Goal: Navigation & Orientation: Find specific page/section

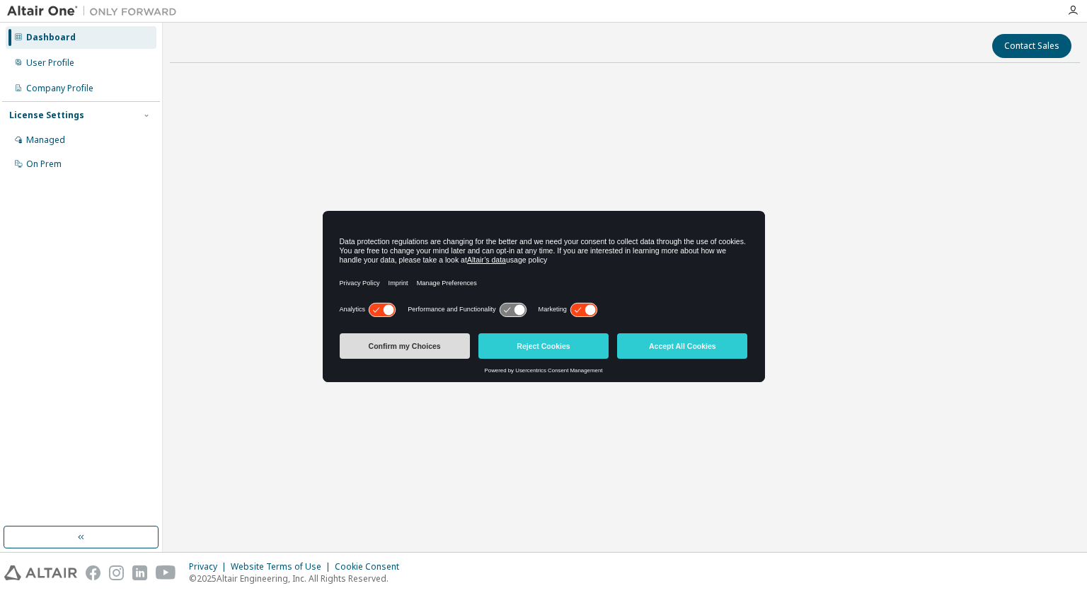
click at [419, 358] on button "Confirm my Choices" at bounding box center [405, 345] width 130 height 25
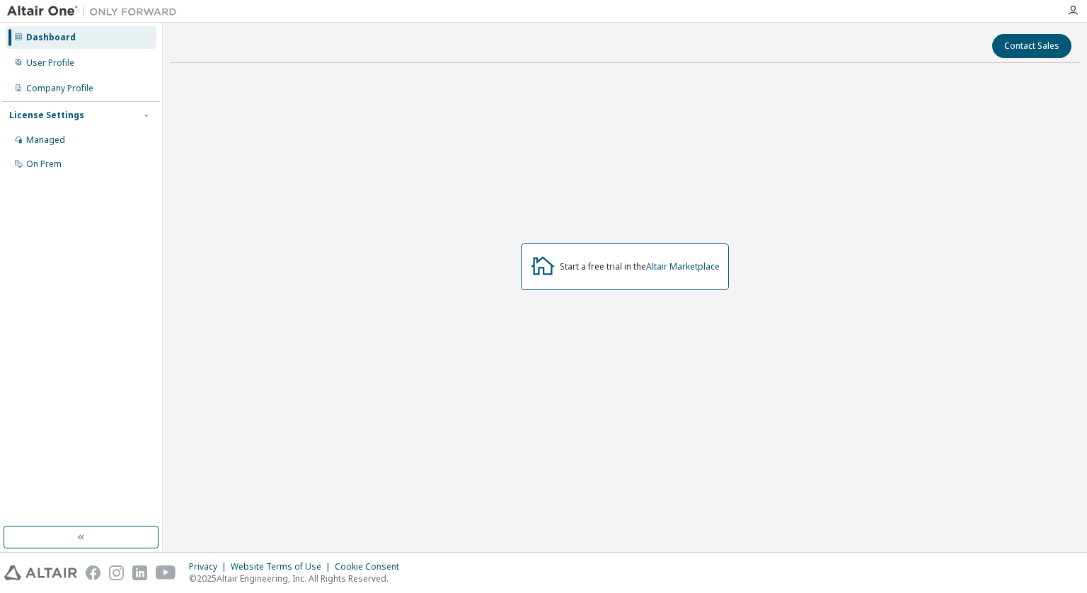
click at [548, 273] on icon at bounding box center [542, 265] width 25 height 25
click at [86, 70] on div "User Profile" at bounding box center [81, 63] width 151 height 23
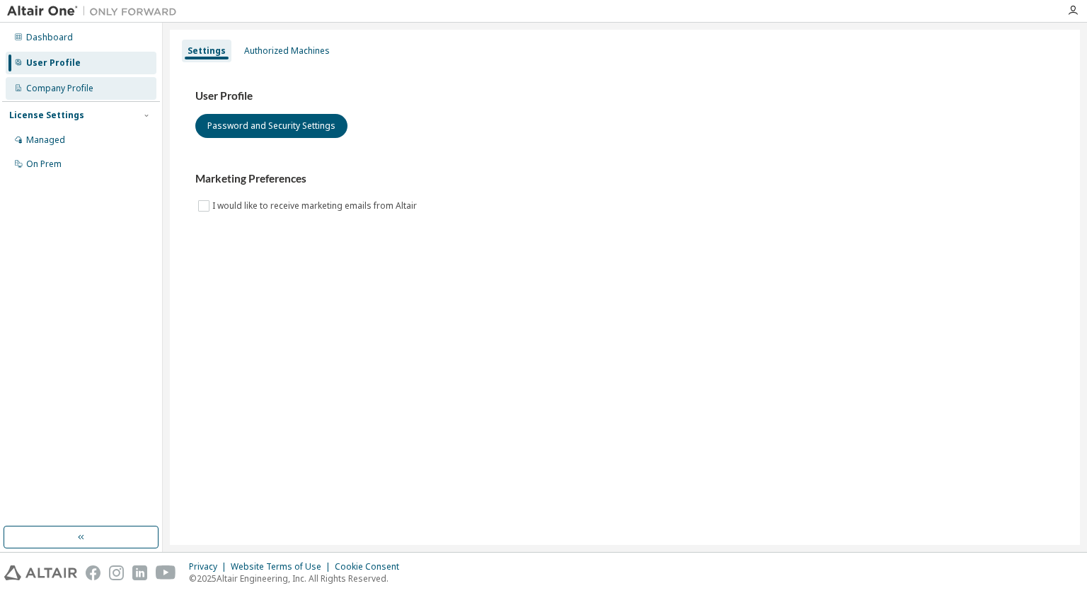
click at [72, 81] on div "Company Profile" at bounding box center [81, 88] width 151 height 23
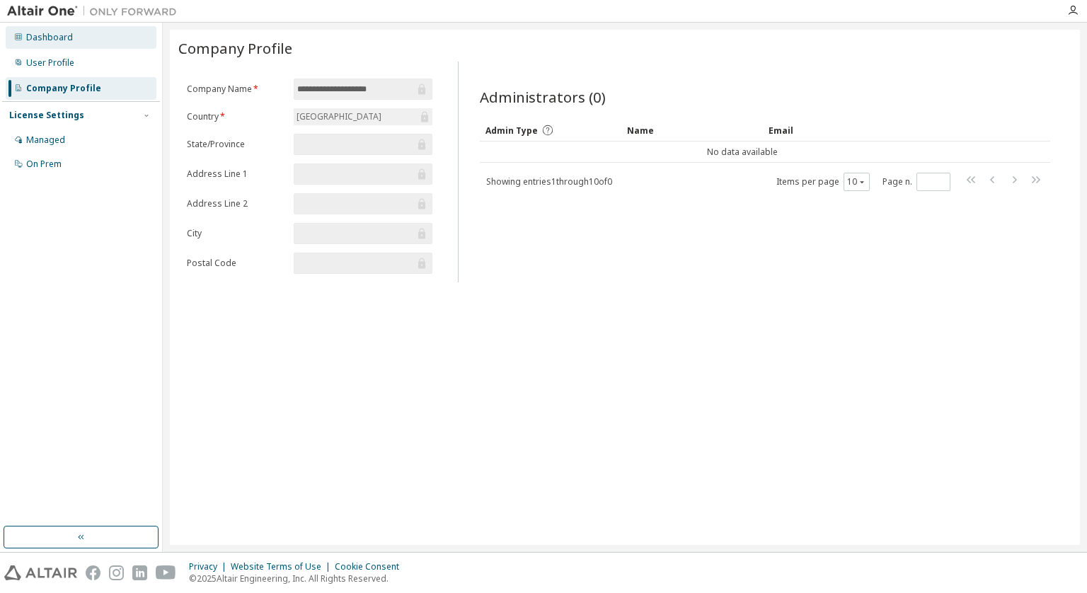
click at [47, 45] on div "Dashboard" at bounding box center [81, 37] width 151 height 23
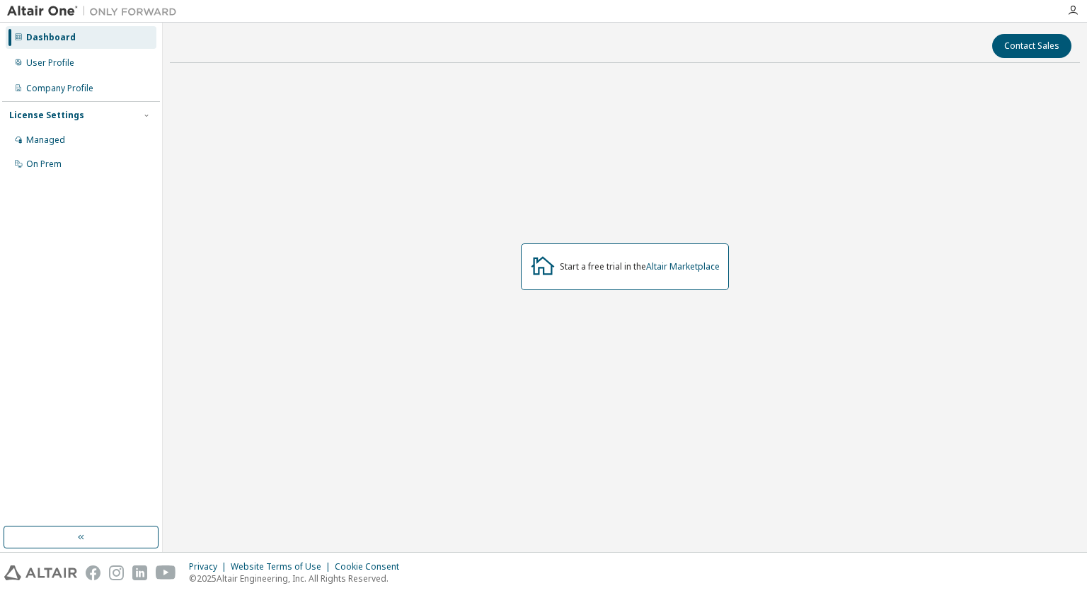
click at [546, 275] on icon at bounding box center [542, 265] width 25 height 25
click at [34, 143] on div "Managed" at bounding box center [45, 140] width 39 height 11
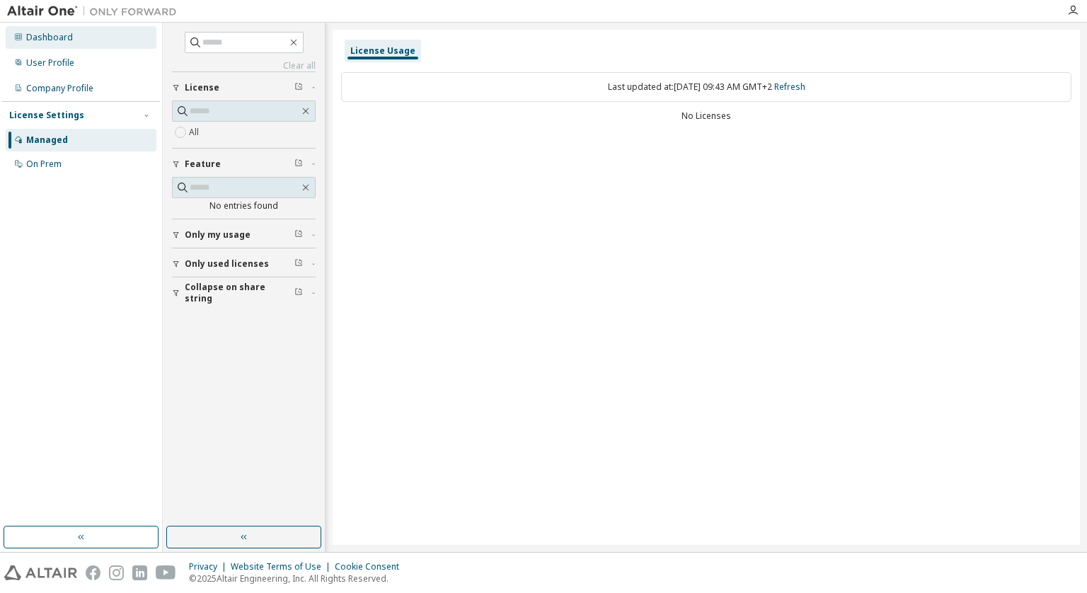
click at [45, 35] on div "Dashboard" at bounding box center [49, 37] width 47 height 11
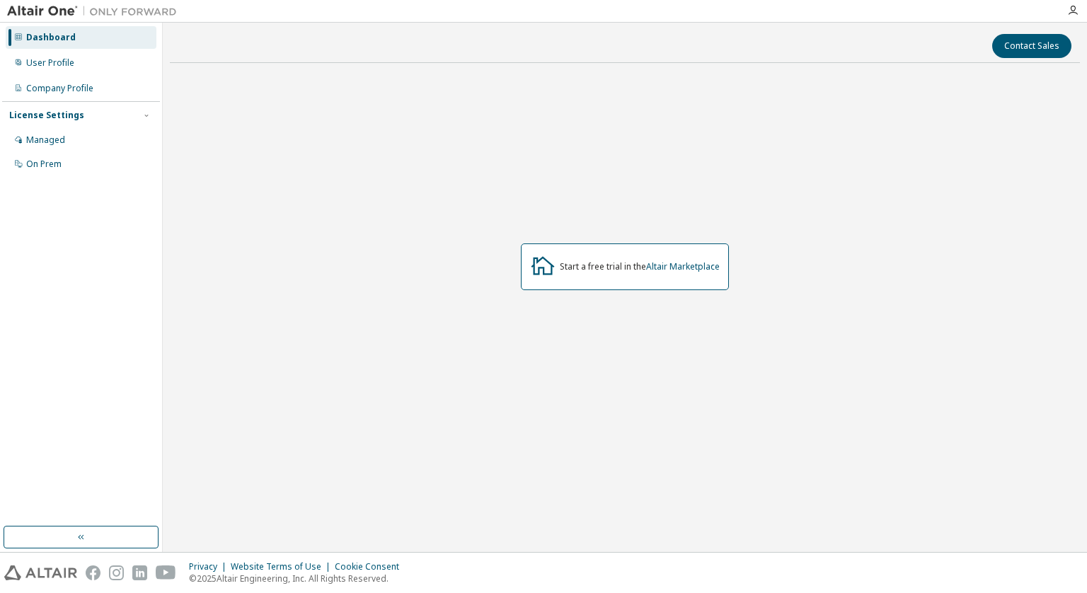
click at [532, 273] on icon at bounding box center [542, 265] width 25 height 25
click at [1034, 57] on button "Contact Sales" at bounding box center [1032, 46] width 79 height 24
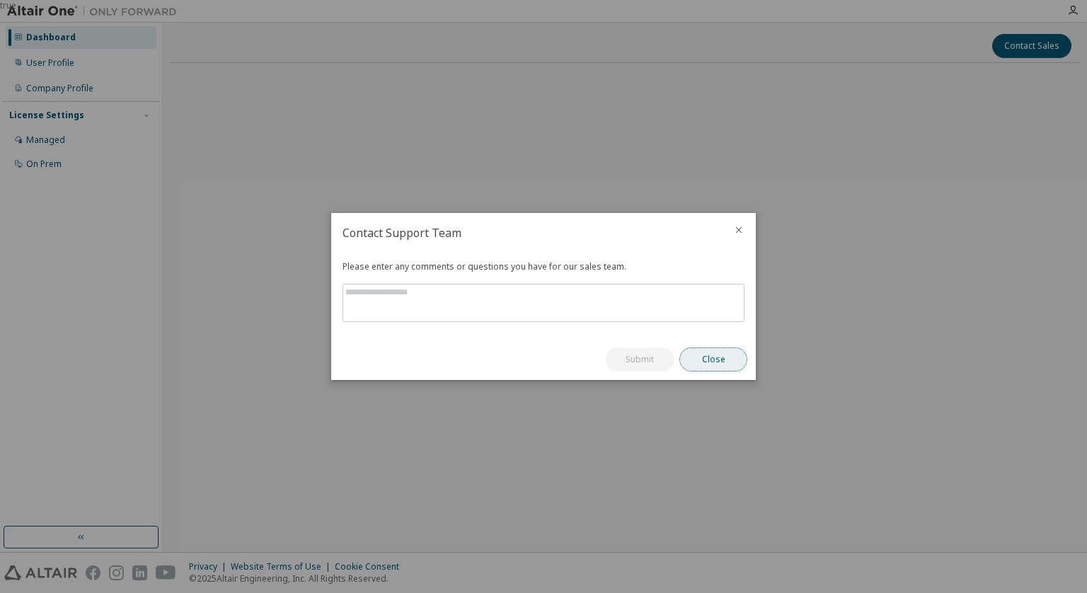
click at [699, 365] on button "Close" at bounding box center [714, 360] width 68 height 24
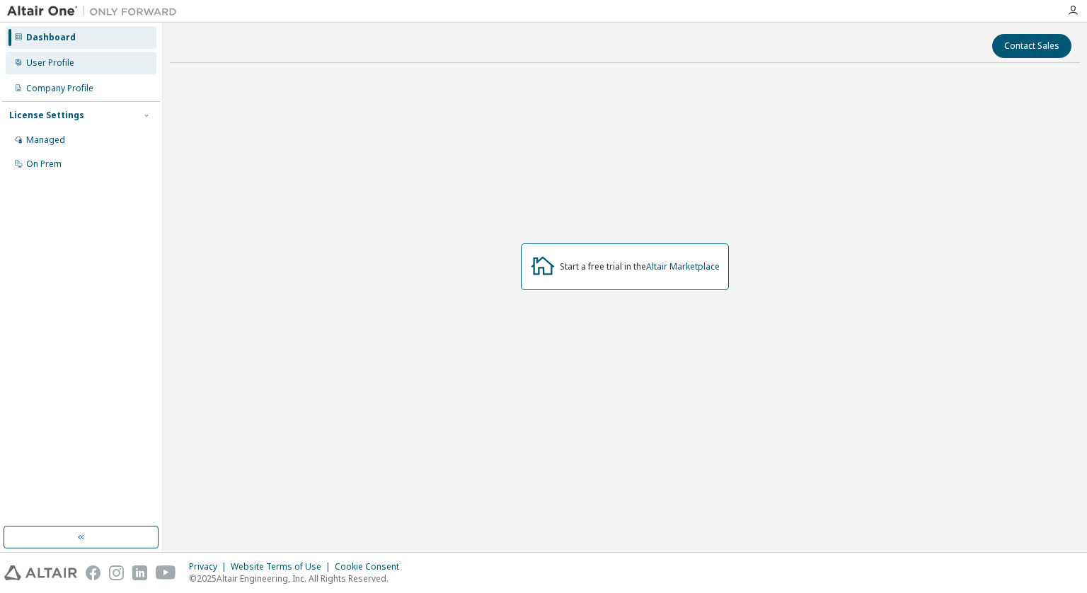
click at [45, 62] on div "User Profile" at bounding box center [50, 62] width 48 height 11
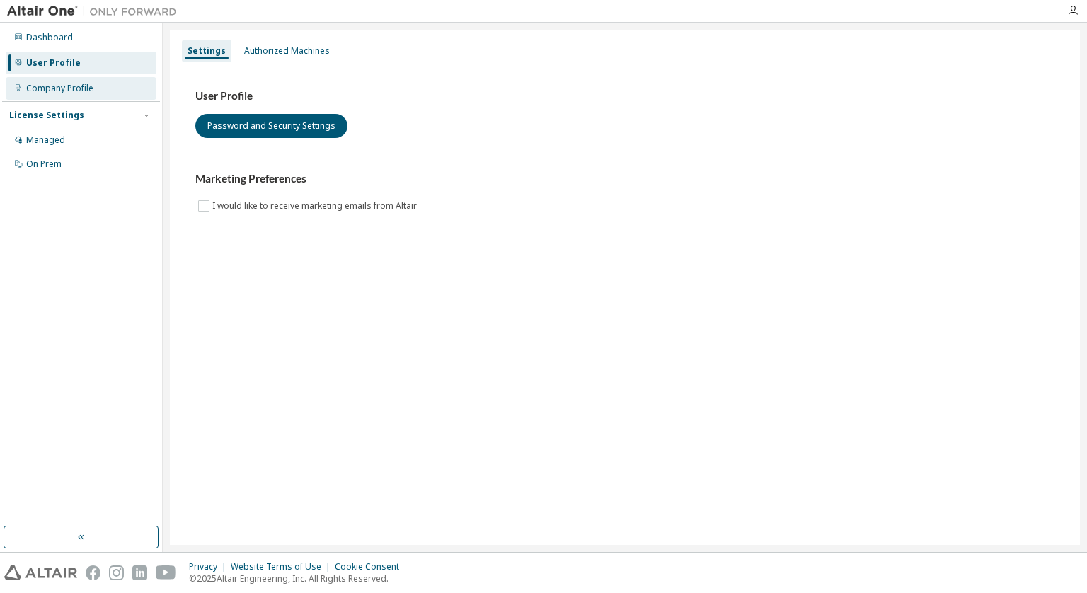
click at [79, 92] on div "Company Profile" at bounding box center [59, 88] width 67 height 11
